Goal: Information Seeking & Learning: Learn about a topic

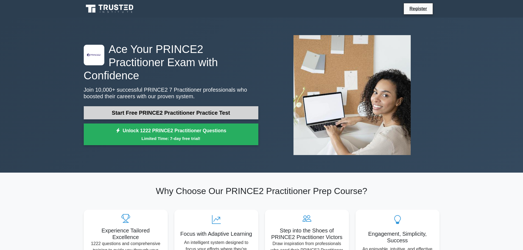
click at [229, 106] on link "Start Free PRINCE2 Practitioner Practice Test" at bounding box center [171, 112] width 174 height 13
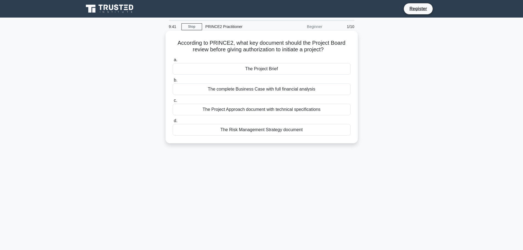
click at [262, 69] on div "The Project Brief" at bounding box center [262, 69] width 178 height 12
click at [173, 62] on input "a. The Project Brief" at bounding box center [173, 60] width 0 height 4
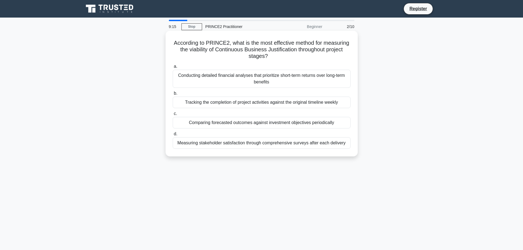
click at [298, 122] on div "Comparing forecasted outcomes against investment objectives periodically" at bounding box center [262, 123] width 178 height 12
click at [173, 115] on input "c. Comparing forecasted outcomes against investment objectives periodically" at bounding box center [173, 114] width 0 height 4
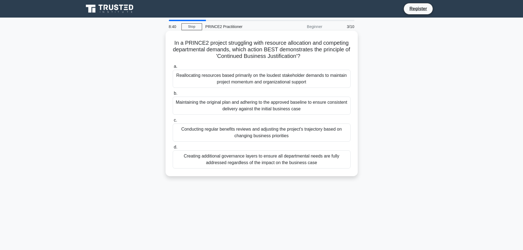
click at [308, 131] on div "Conducting regular benefits reviews and adjusting the project's trajectory base…" at bounding box center [262, 132] width 178 height 18
click at [173, 122] on input "c. Conducting regular benefits reviews and adjusting the project's trajectory b…" at bounding box center [173, 121] width 0 height 4
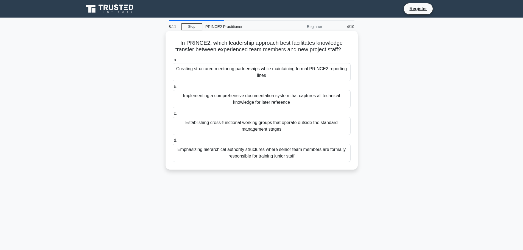
click at [333, 126] on div "Establishing cross-functional working groups that operate outside the standard …" at bounding box center [262, 126] width 178 height 18
click at [173, 115] on input "c. Establishing cross-functional working groups that operate outside the standa…" at bounding box center [173, 114] width 0 height 4
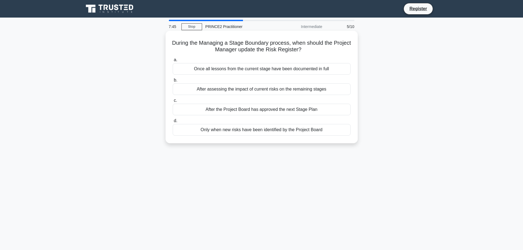
click at [300, 91] on div "After assessing the impact of current risks on the remaining stages" at bounding box center [262, 89] width 178 height 12
click at [173, 82] on input "b. After assessing the impact of current risks on the remaining stages" at bounding box center [173, 80] width 0 height 4
click at [279, 136] on div "Setting project-wide tolerance levels for time and cost" at bounding box center [262, 130] width 178 height 12
click at [173, 123] on input "d. Setting project-wide tolerance levels for time and cost" at bounding box center [173, 121] width 0 height 4
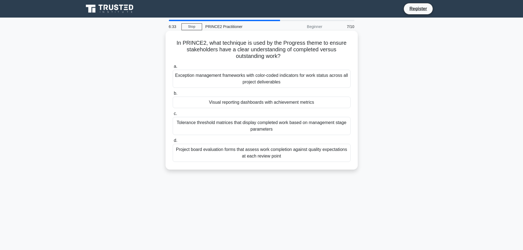
click at [300, 154] on div "Project board evaluation forms that assess work completion against quality expe…" at bounding box center [262, 153] width 178 height 18
click at [173, 142] on input "d. Project board evaluation forms that assess work completion against quality e…" at bounding box center [173, 141] width 0 height 4
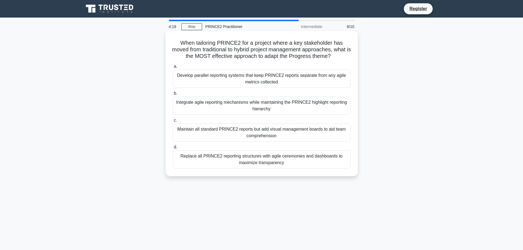
click at [259, 109] on div "Integrate agile reporting mechanisms while maintaining the PRINCE2 highlight re…" at bounding box center [262, 106] width 178 height 18
click at [173, 95] on input "b. Integrate agile reporting mechanisms while maintaining the PRINCE2 highlight…" at bounding box center [173, 94] width 0 height 4
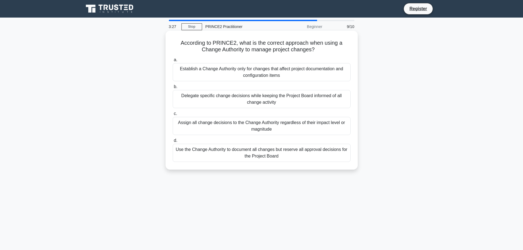
click at [310, 153] on div "Use the Change Authority to document all changes but reserve all approval decis…" at bounding box center [262, 153] width 178 height 18
click at [173, 142] on input "d. Use the Change Authority to document all changes but reserve all approval de…" at bounding box center [173, 141] width 0 height 4
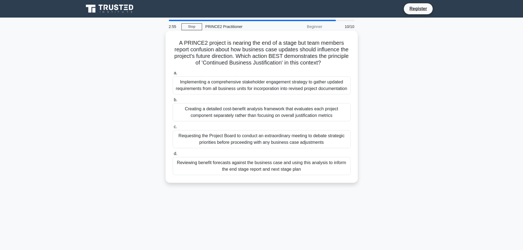
click at [310, 171] on div "Reviewing benefit forecasts against the business case and using this analysis t…" at bounding box center [262, 166] width 178 height 18
click at [173, 156] on input "d. Reviewing benefit forecasts against the business case and using this analysi…" at bounding box center [173, 154] width 0 height 4
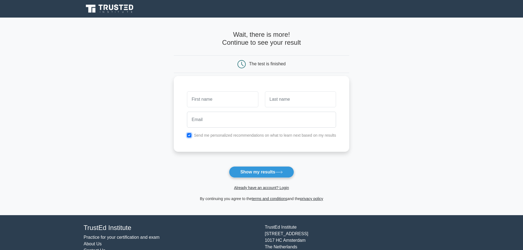
click at [189, 136] on input "checkbox" at bounding box center [189, 135] width 4 height 4
checkbox input "false"
click at [213, 100] on input "text" at bounding box center [222, 99] width 71 height 16
type input "Abigail"
click at [300, 96] on input "text" at bounding box center [300, 99] width 71 height 16
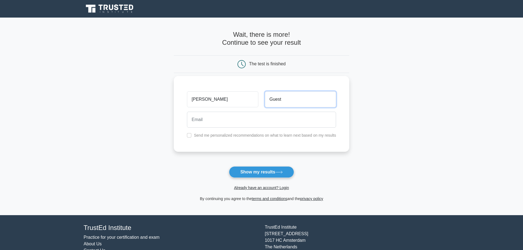
type input "Guest"
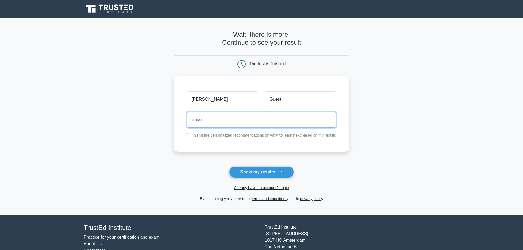
click at [269, 119] on input "email" at bounding box center [261, 120] width 149 height 16
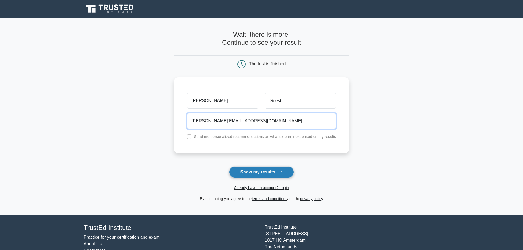
type input "abigail.guest@eastriding.gov.uk"
click at [263, 174] on button "Show my results" at bounding box center [261, 172] width 65 height 12
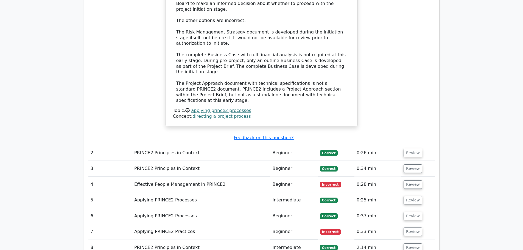
scroll to position [603, 0]
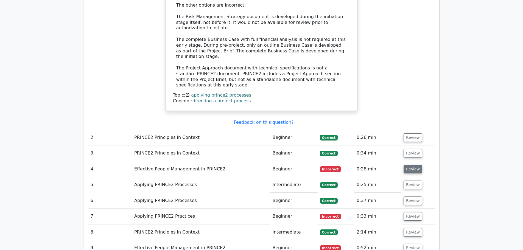
click at [411, 165] on button "Review" at bounding box center [412, 169] width 19 height 9
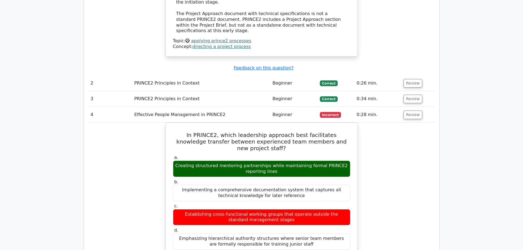
scroll to position [658, 0]
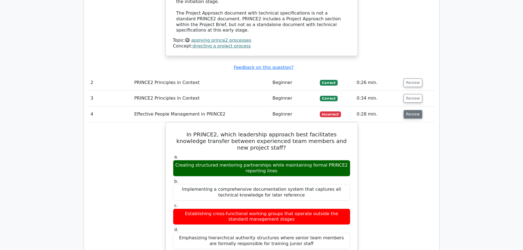
click at [409, 110] on button "Review" at bounding box center [412, 114] width 19 height 9
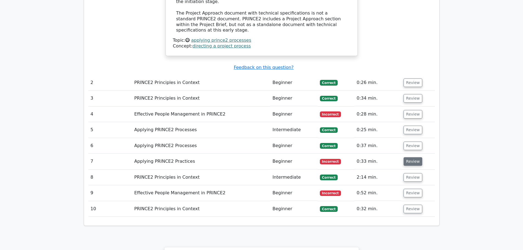
click at [410, 157] on button "Review" at bounding box center [412, 161] width 19 height 9
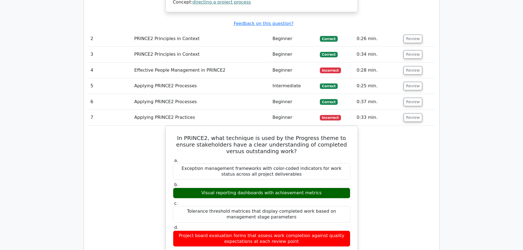
scroll to position [713, 0]
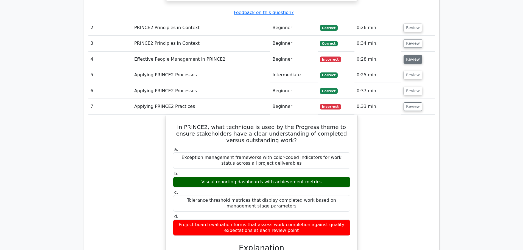
click at [412, 55] on button "Review" at bounding box center [412, 59] width 19 height 9
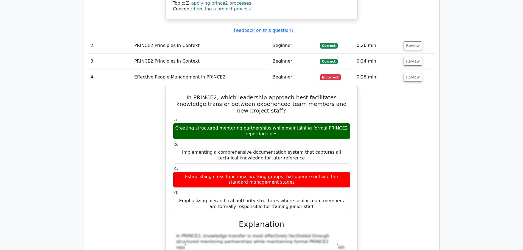
scroll to position [686, 0]
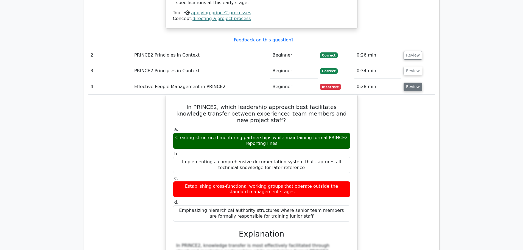
click at [410, 83] on button "Review" at bounding box center [412, 87] width 19 height 9
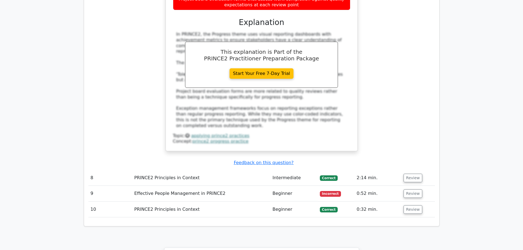
scroll to position [988, 0]
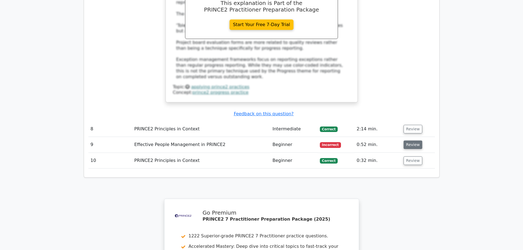
click at [408, 140] on button "Review" at bounding box center [412, 144] width 19 height 9
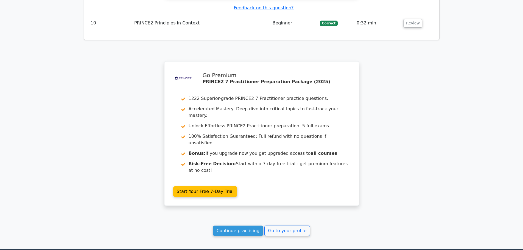
scroll to position [1440, 0]
click at [250, 225] on link "Continue practicing" at bounding box center [238, 230] width 50 height 10
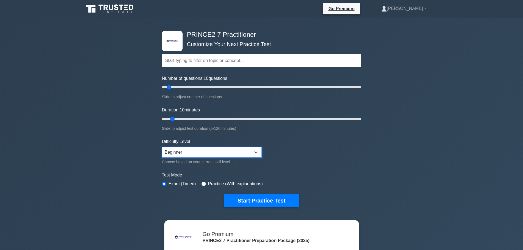
click at [254, 152] on select "Beginner Intermediate Expert" at bounding box center [212, 152] width 100 height 10
click at [380, 148] on div ".st0{fill-rule:evenodd;clip-rule:evenodd;fill:#000041;} .st1{fill-rule:evenodd;…" at bounding box center [261, 185] width 523 height 335
click at [266, 199] on button "Start Practice Test" at bounding box center [261, 200] width 74 height 13
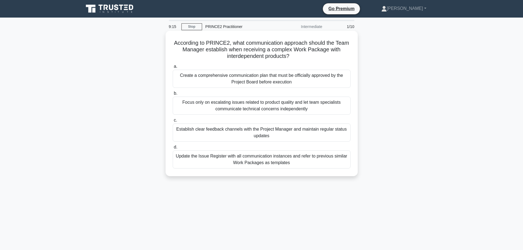
click at [336, 131] on div "Establish clear feedback channels with the Project Manager and maintain regular…" at bounding box center [262, 132] width 178 height 18
click at [173, 122] on input "c. Establish clear feedback channels with the Project Manager and maintain regu…" at bounding box center [173, 121] width 0 height 4
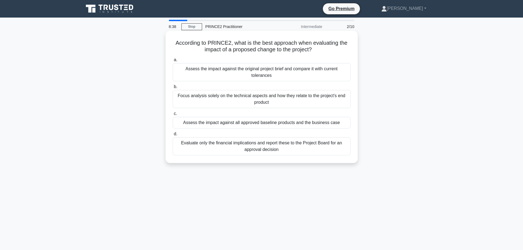
click at [317, 75] on div "Assess the impact against the original project brief and compare it with curren…" at bounding box center [262, 72] width 178 height 18
click at [173, 62] on input "a. Assess the impact against the original project brief and compare it with cur…" at bounding box center [173, 60] width 0 height 4
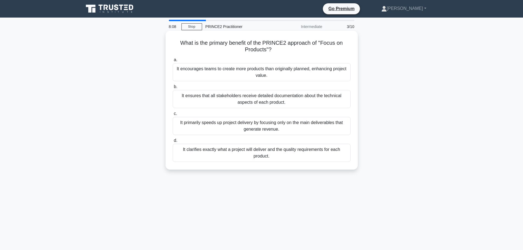
click at [298, 152] on div "It clarifies exactly what a project will deliver and the quality requirements f…" at bounding box center [262, 153] width 178 height 18
click at [173, 142] on input "d. It clarifies exactly what a project will deliver and the quality requirement…" at bounding box center [173, 141] width 0 height 4
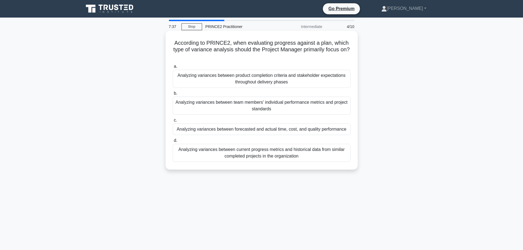
click at [330, 128] on div "Analyzing variances between forecasted and actual time, cost, and quality perfo…" at bounding box center [262, 129] width 178 height 12
click at [173, 122] on input "c. Analyzing variances between forecasted and actual time, cost, and quality pe…" at bounding box center [173, 121] width 0 height 4
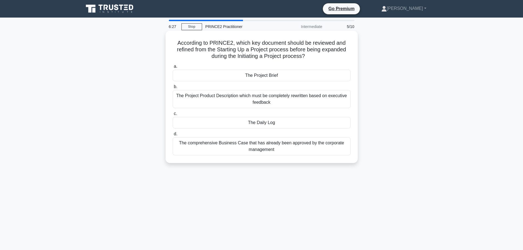
click at [300, 78] on div "The Project Brief" at bounding box center [262, 76] width 178 height 12
click at [173, 68] on input "a. The Project Brief" at bounding box center [173, 67] width 0 height 4
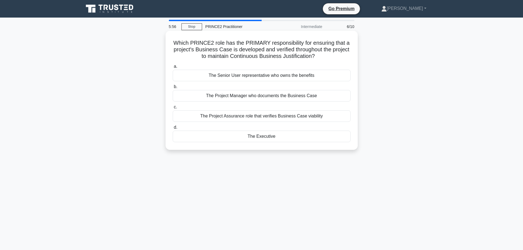
click at [249, 135] on div "The Executive" at bounding box center [262, 137] width 178 height 12
click at [173, 129] on input "d. The Executive" at bounding box center [173, 128] width 0 height 4
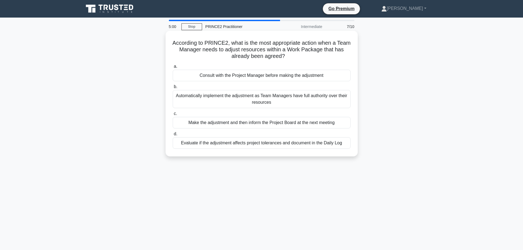
click at [317, 143] on div "Evaluate if the adjustment affects project tolerances and document in the Daily…" at bounding box center [262, 143] width 178 height 12
click at [173, 136] on input "d. Evaluate if the adjustment affects project tolerances and document in the Da…" at bounding box center [173, 134] width 0 height 4
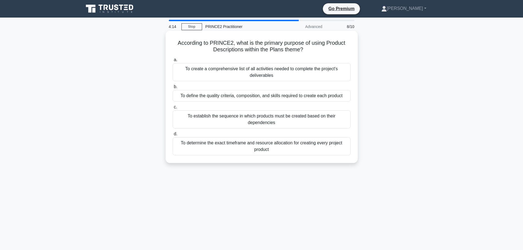
click at [334, 96] on div "To define the quality criteria, composition, and skills required to create each…" at bounding box center [262, 96] width 178 height 12
click at [173, 89] on input "b. To define the quality criteria, composition, and skills required to create e…" at bounding box center [173, 87] width 0 height 4
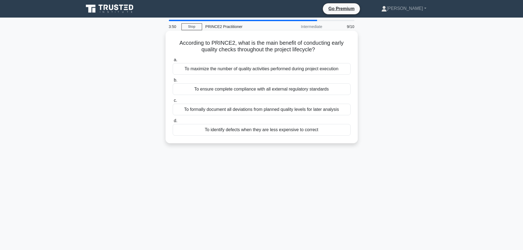
click at [339, 90] on div "To ensure complete compliance with all external regulatory standards" at bounding box center [262, 89] width 178 height 12
click at [173, 82] on input "b. To ensure complete compliance with all external regulatory standards" at bounding box center [173, 80] width 0 height 4
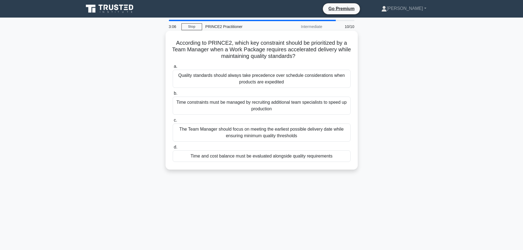
click at [279, 157] on div "Time and cost balance must be evaluated alongside quality requirements" at bounding box center [262, 156] width 178 height 12
click at [173, 149] on input "d. Time and cost balance must be evaluated alongside quality requirements" at bounding box center [173, 147] width 0 height 4
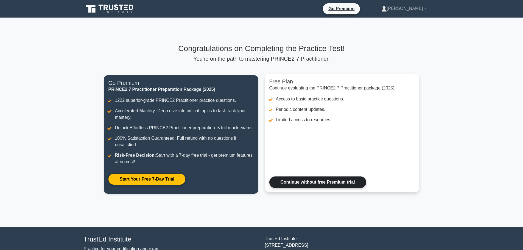
click at [321, 181] on link "Continue without free Premium trial" at bounding box center [317, 182] width 97 height 12
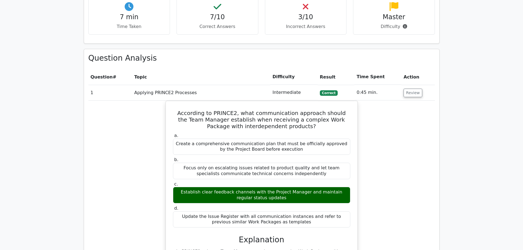
scroll to position [357, 0]
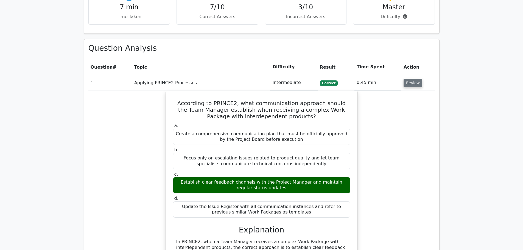
click at [408, 79] on button "Review" at bounding box center [412, 83] width 19 height 9
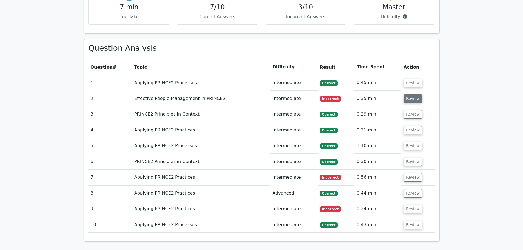
click at [414, 94] on button "Review" at bounding box center [412, 98] width 19 height 9
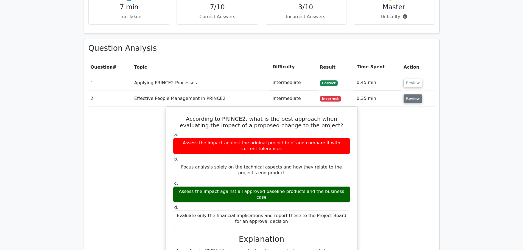
click at [415, 94] on button "Review" at bounding box center [412, 98] width 19 height 9
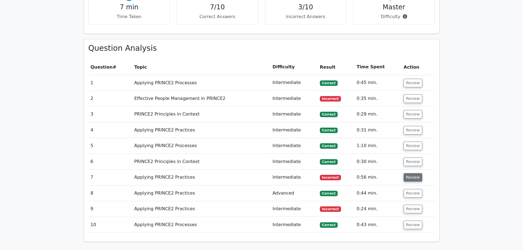
click at [409, 173] on button "Review" at bounding box center [412, 177] width 19 height 9
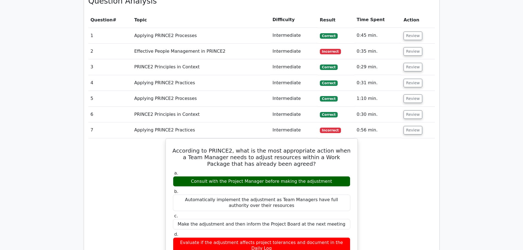
scroll to position [384, 0]
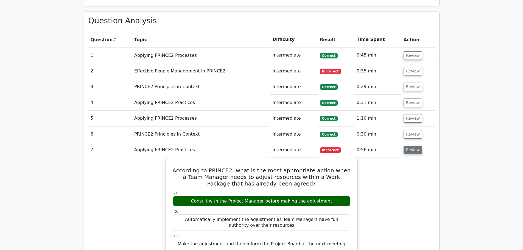
click at [408, 146] on button "Review" at bounding box center [412, 150] width 19 height 9
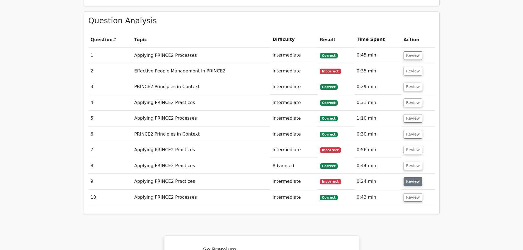
click at [407, 177] on button "Review" at bounding box center [412, 181] width 19 height 9
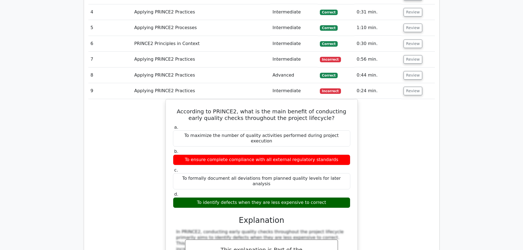
scroll to position [466, 0]
